Goal: Transaction & Acquisition: Purchase product/service

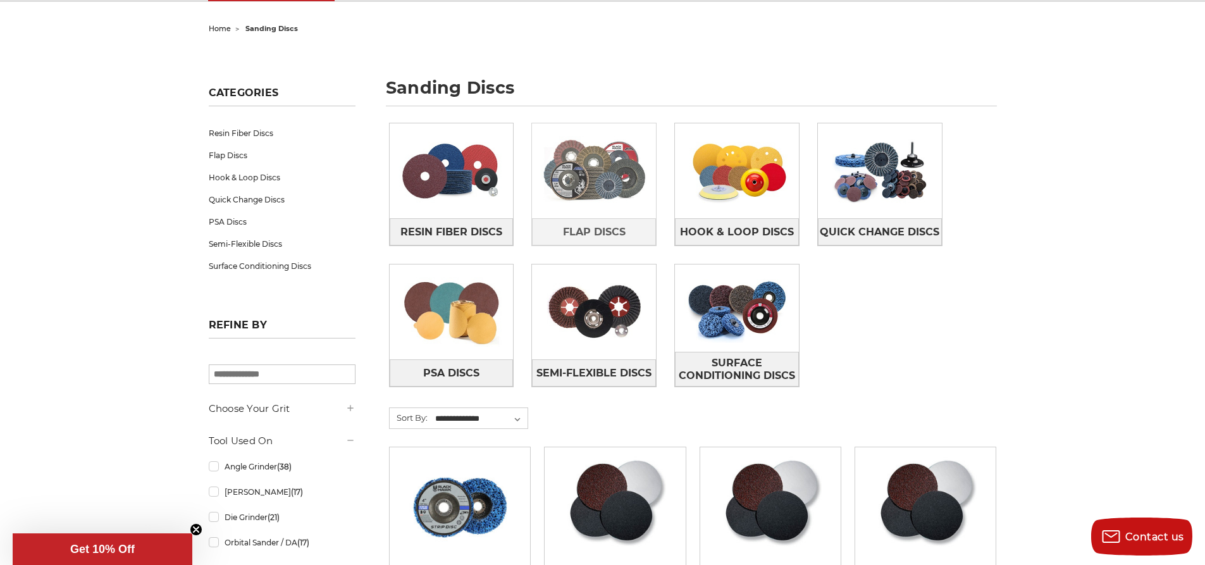
scroll to position [127, 0]
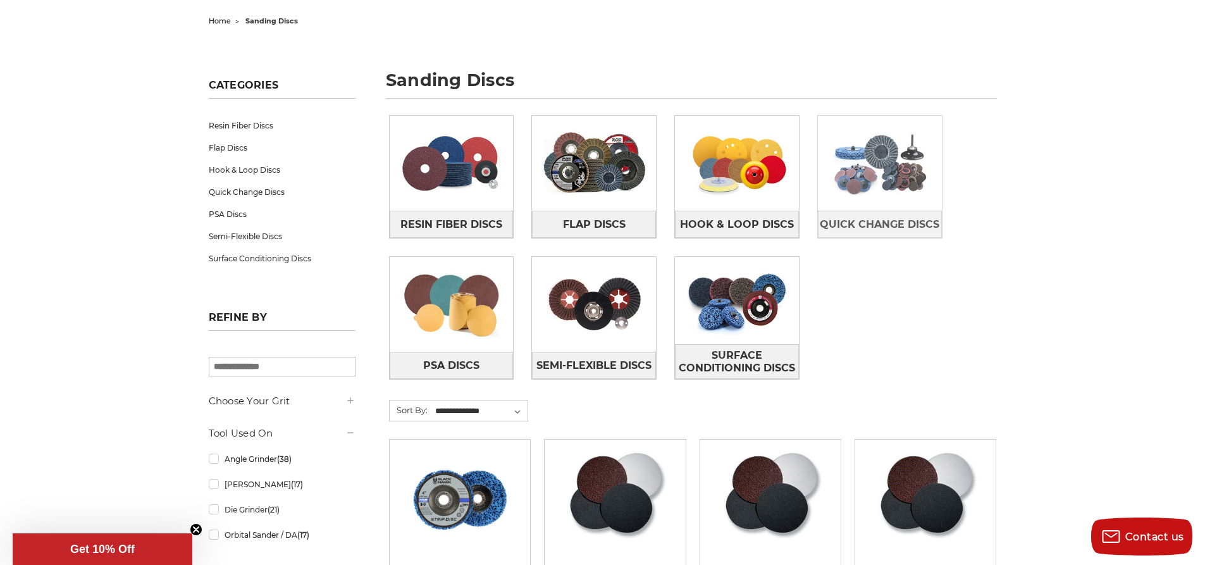
click at [890, 192] on img at bounding box center [880, 163] width 124 height 87
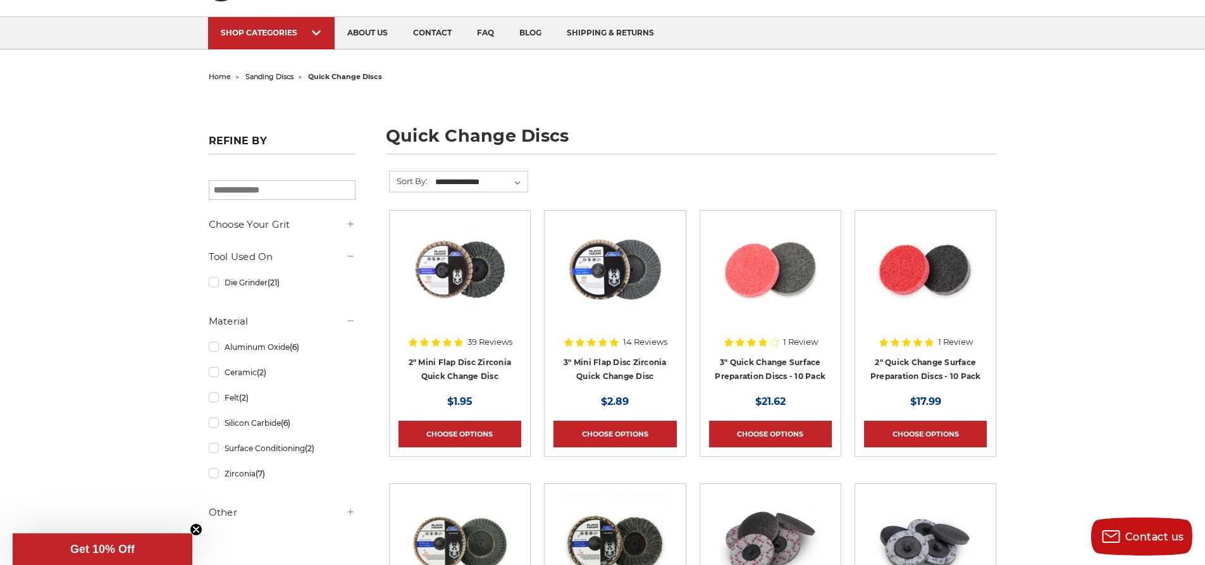
scroll to position [190, 0]
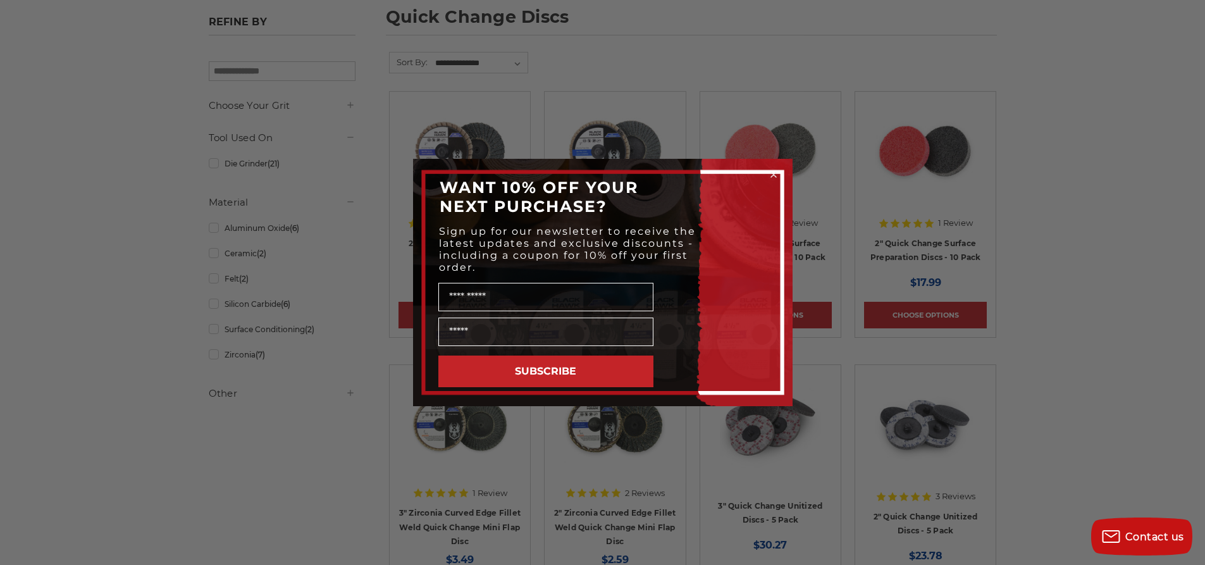
click at [773, 174] on icon "Close dialog" at bounding box center [773, 174] width 5 height 5
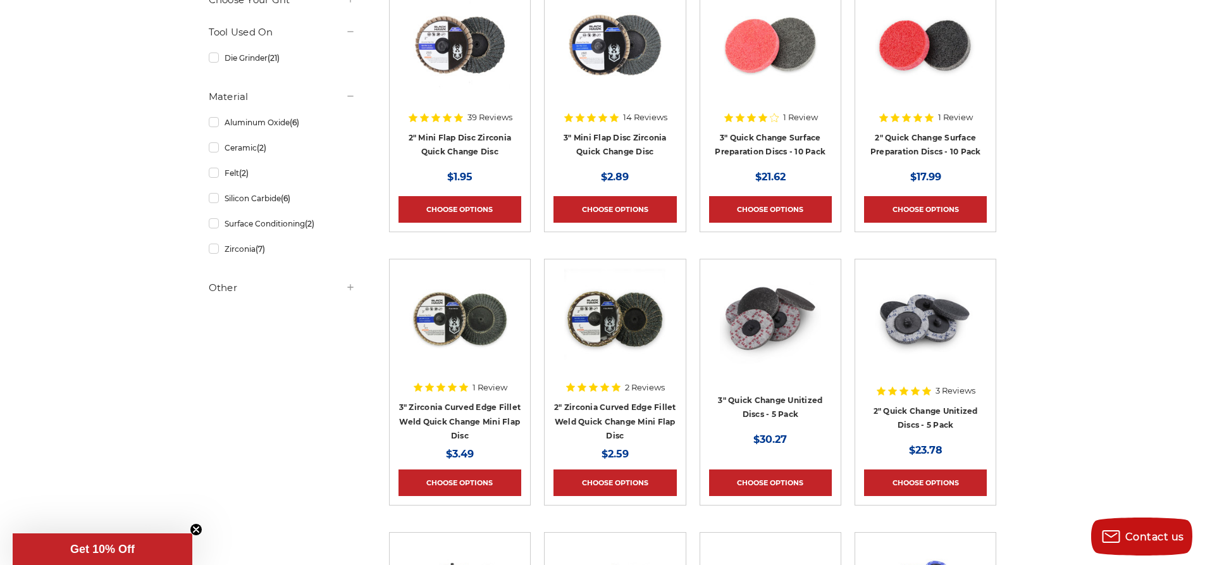
scroll to position [127, 0]
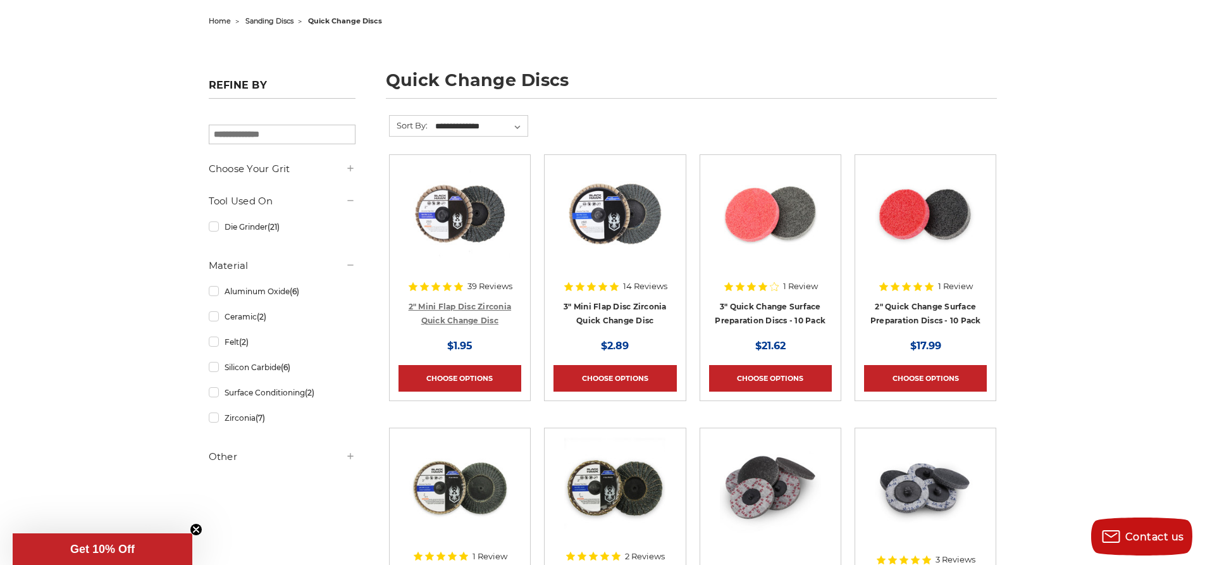
click at [480, 321] on link "2" Mini Flap Disc Zirconia Quick Change Disc" at bounding box center [460, 314] width 103 height 24
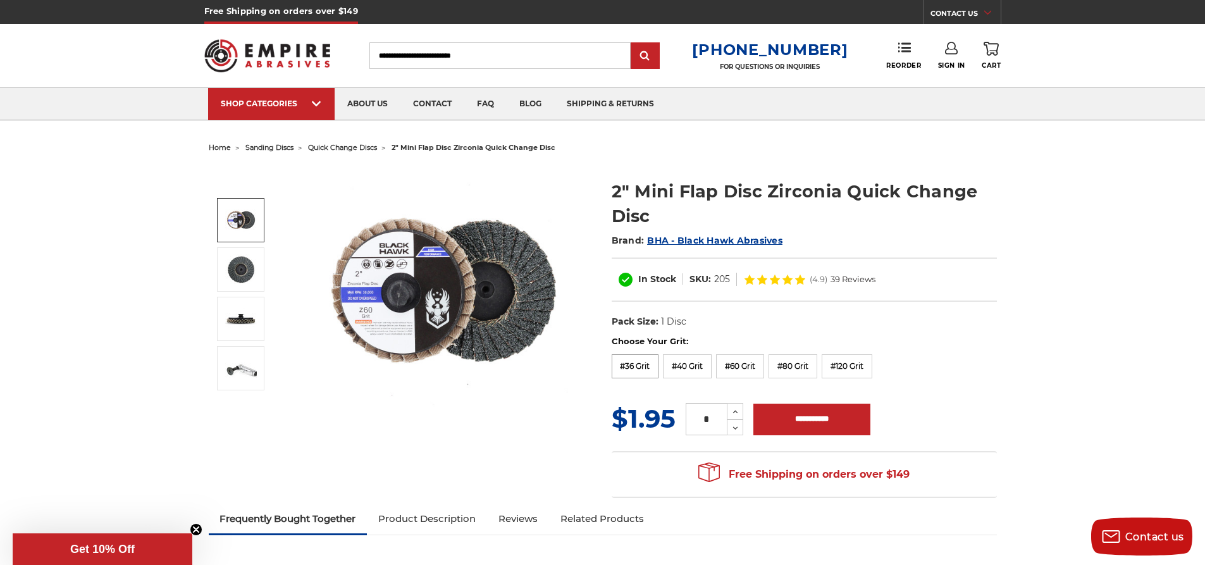
click at [646, 364] on label "#36 Grit" at bounding box center [635, 366] width 47 height 24
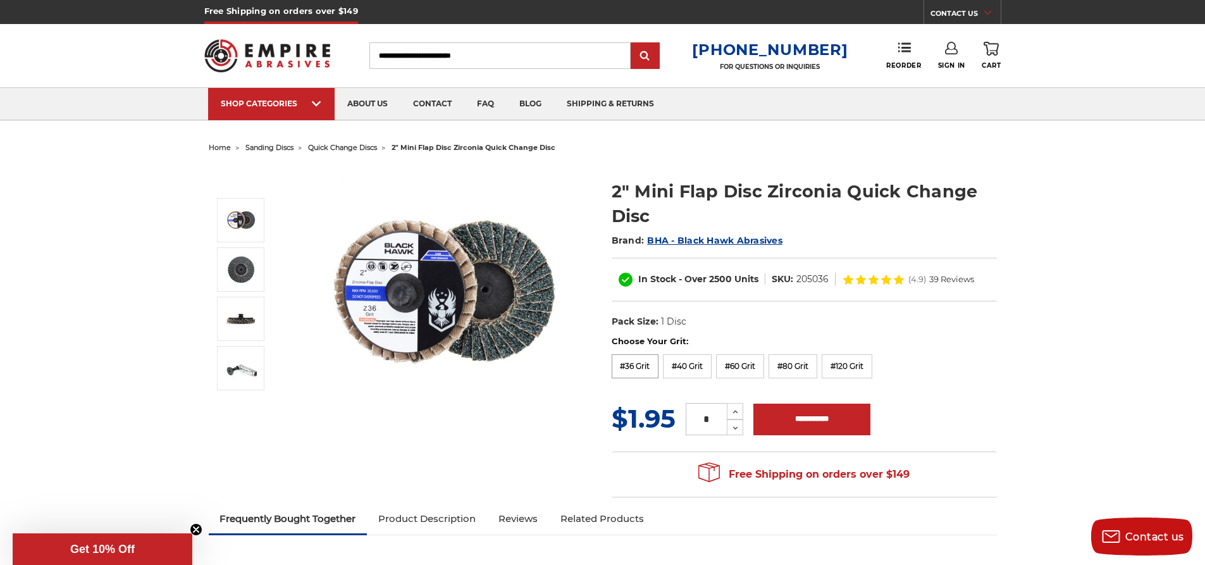
click at [644, 364] on label "#36 Grit" at bounding box center [635, 366] width 47 height 24
drag, startPoint x: 795, startPoint y: 280, endPoint x: 830, endPoint y: 278, distance: 34.9
click at [830, 278] on dl "SKU: 205036" at bounding box center [801, 279] width 70 height 13
copy dd "205036"
